Goal: Task Accomplishment & Management: Manage account settings

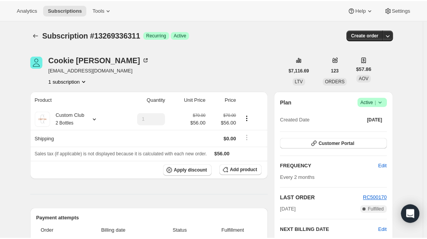
scroll to position [52, 0]
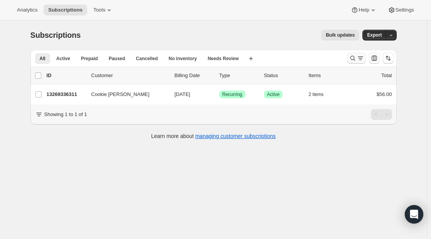
click at [356, 60] on icon "Search and filter results" at bounding box center [353, 58] width 8 height 8
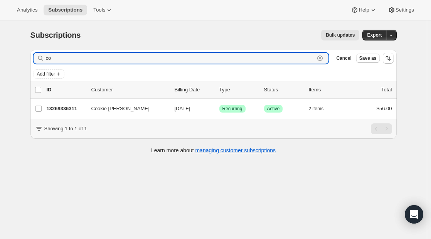
type input "c"
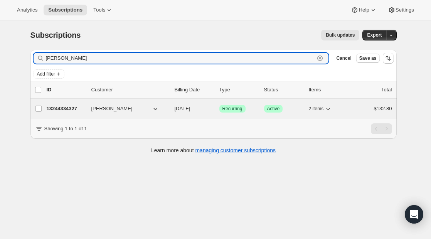
type input "[PERSON_NAME]"
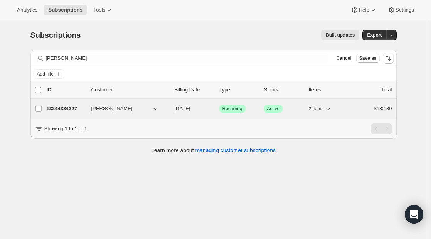
click at [65, 106] on p "13244334327" at bounding box center [66, 109] width 39 height 8
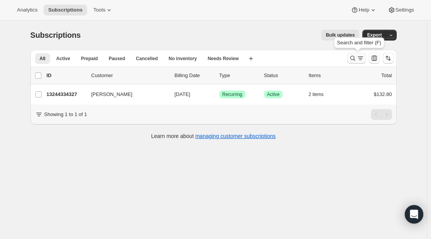
click at [355, 57] on icon "Search and filter results" at bounding box center [353, 58] width 8 height 8
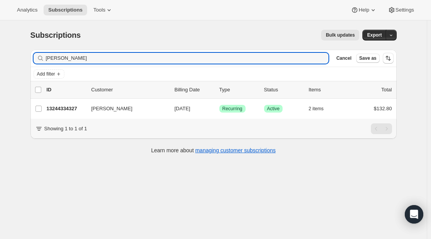
drag, startPoint x: 91, startPoint y: 60, endPoint x: 17, endPoint y: 53, distance: 74.3
click at [17, 53] on div "Subscriptions. This page is ready Subscriptions Bulk updates More actions Bulk …" at bounding box center [213, 139] width 427 height 239
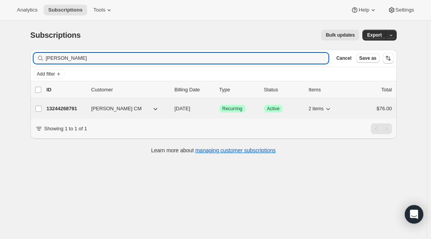
type input "[PERSON_NAME]"
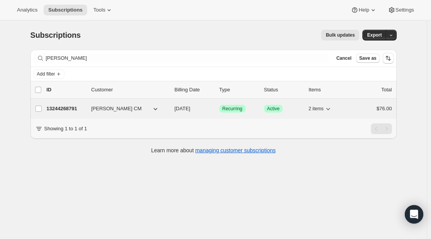
click at [89, 107] on div "13244268791 [PERSON_NAME] CM [DATE] Success Recurring Success Active 2 items $7…" at bounding box center [219, 108] width 345 height 11
